Goal: Navigation & Orientation: Find specific page/section

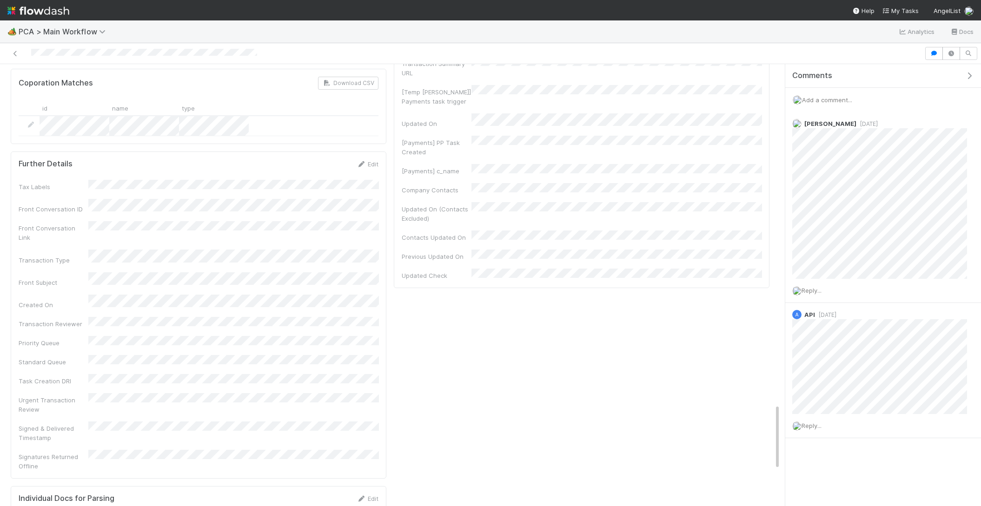
scroll to position [2223, 0]
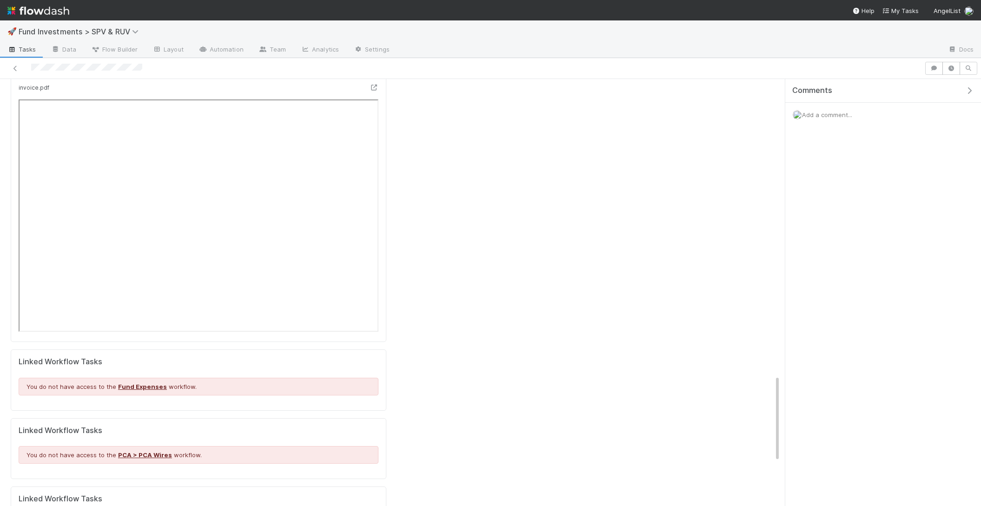
scroll to position [1470, 0]
